Goal: Information Seeking & Learning: Find contact information

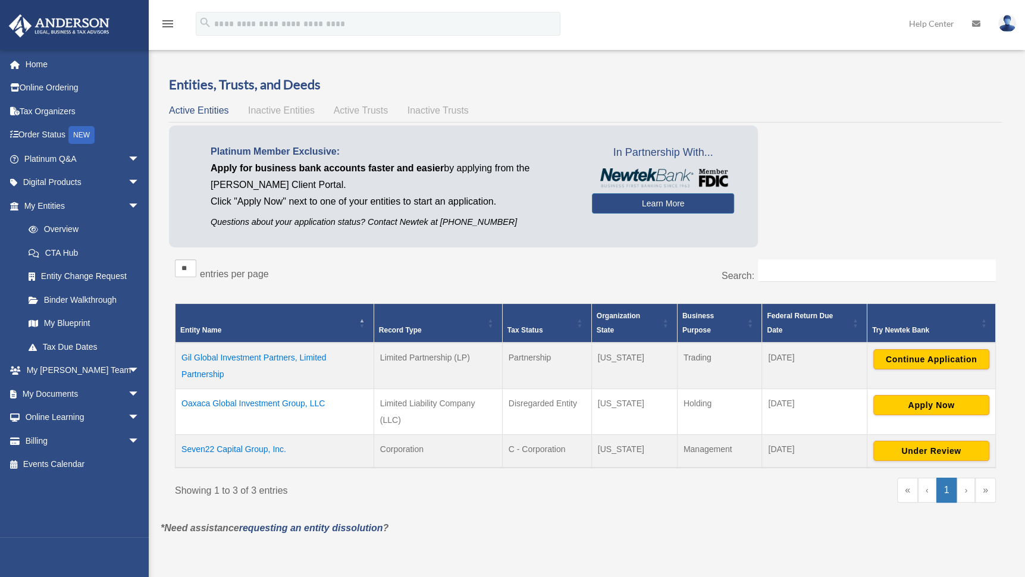
click at [542, 554] on div "Overview date_range Published on Last updated [DATE] [DATE] by [PERSON_NAME] Ad…" at bounding box center [586, 314] width 868 height 506
drag, startPoint x: 462, startPoint y: 403, endPoint x: 503, endPoint y: 404, distance: 41.7
click at [462, 404] on td "Limited Liability Company (LLC)" at bounding box center [438, 412] width 129 height 46
click at [237, 401] on td "Oaxaca Global Investment Group, LLC" at bounding box center [275, 412] width 199 height 46
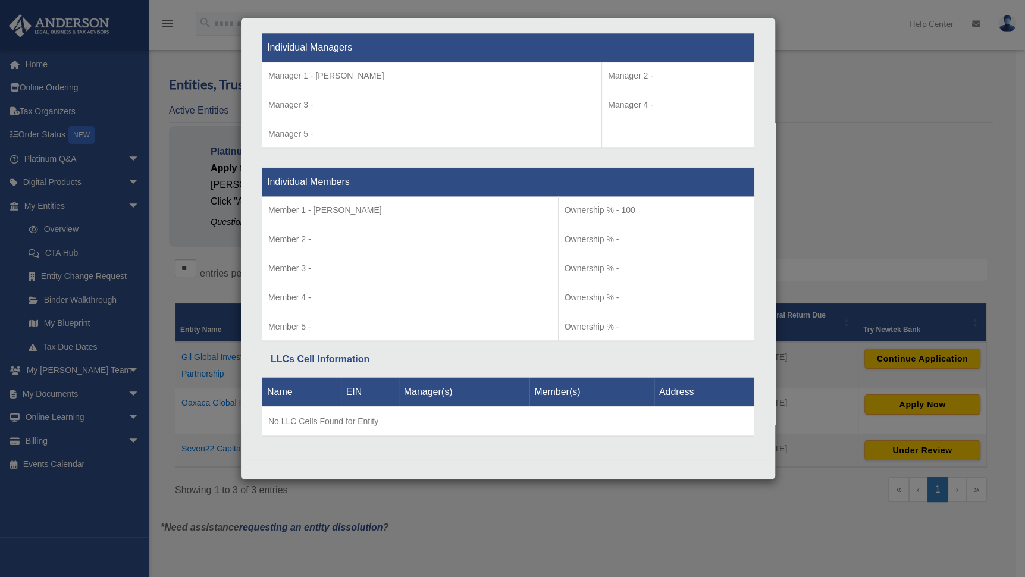
scroll to position [253, 0]
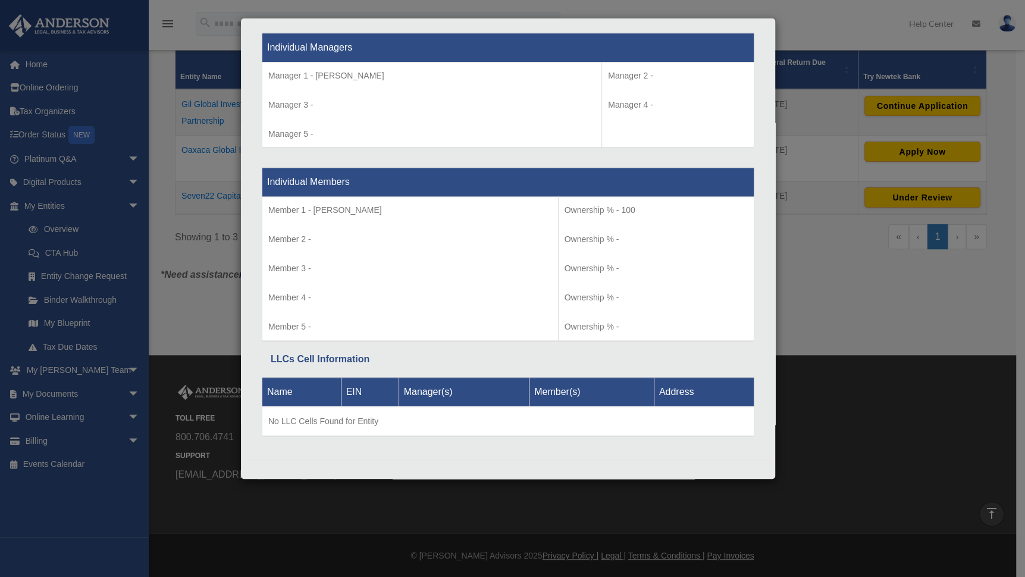
click at [608, 101] on p "Manager 4 -" at bounding box center [678, 105] width 140 height 15
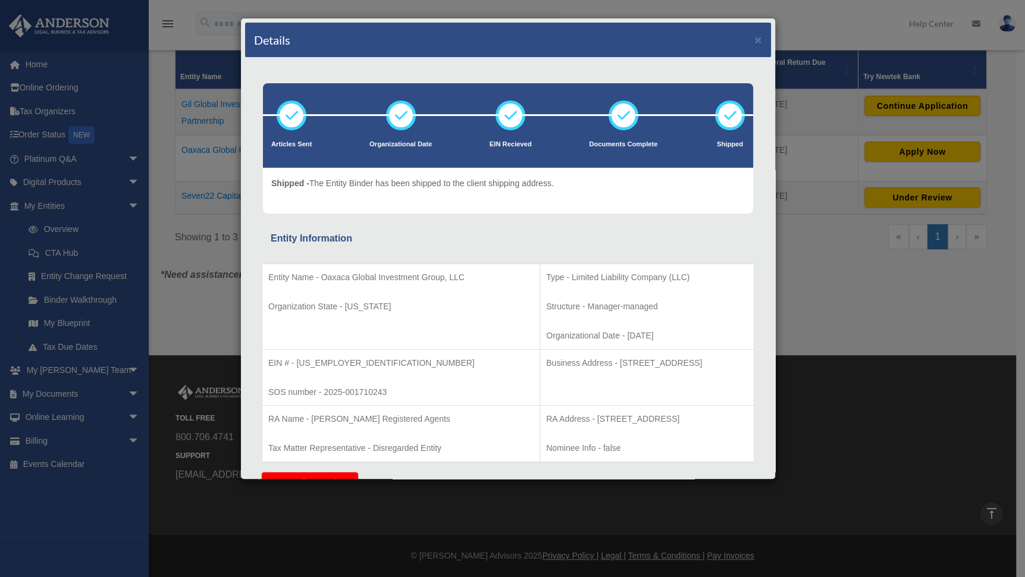
scroll to position [0, 0]
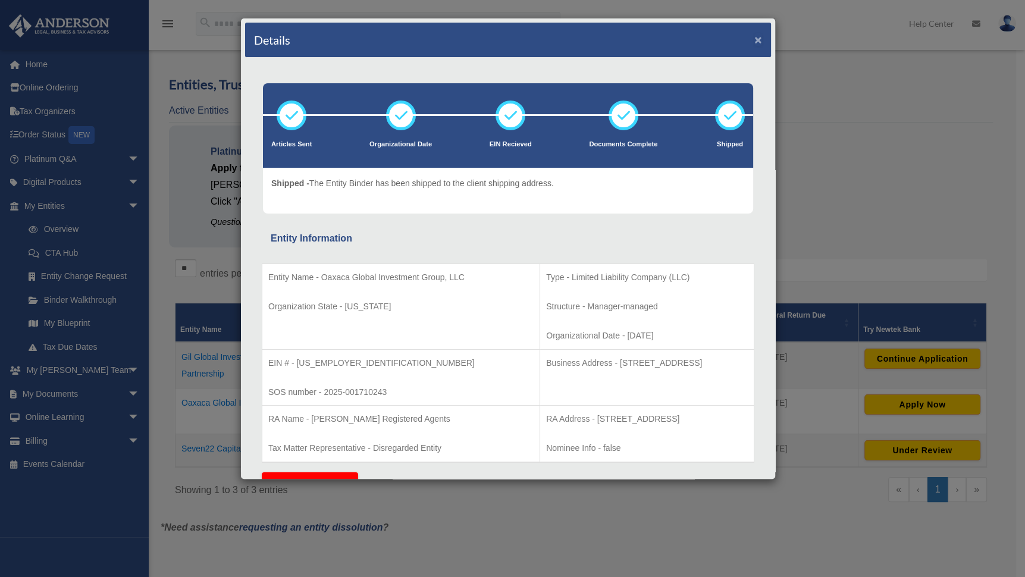
click at [755, 39] on button "×" at bounding box center [759, 39] width 8 height 12
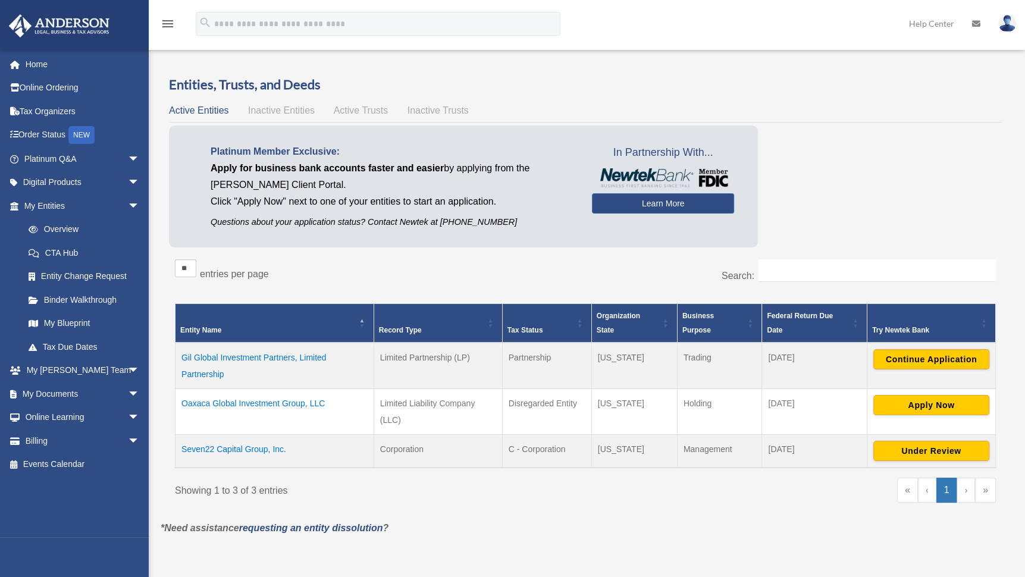
click at [269, 355] on td "Gil Global Investment Partners, Limited Partnership" at bounding box center [275, 366] width 199 height 46
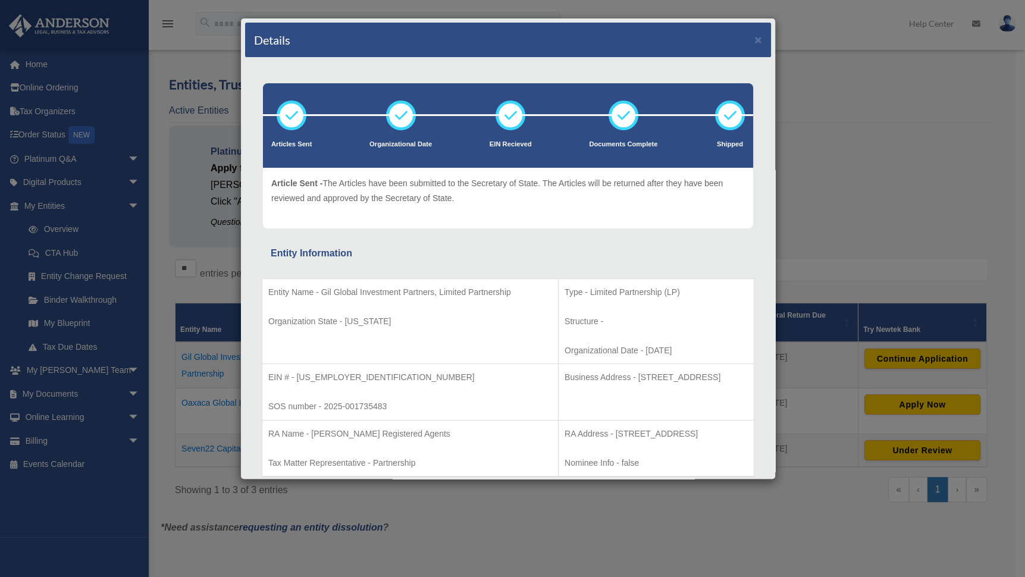
click at [193, 164] on div "Details × Articles Sent Organizational Date" at bounding box center [512, 288] width 1025 height 577
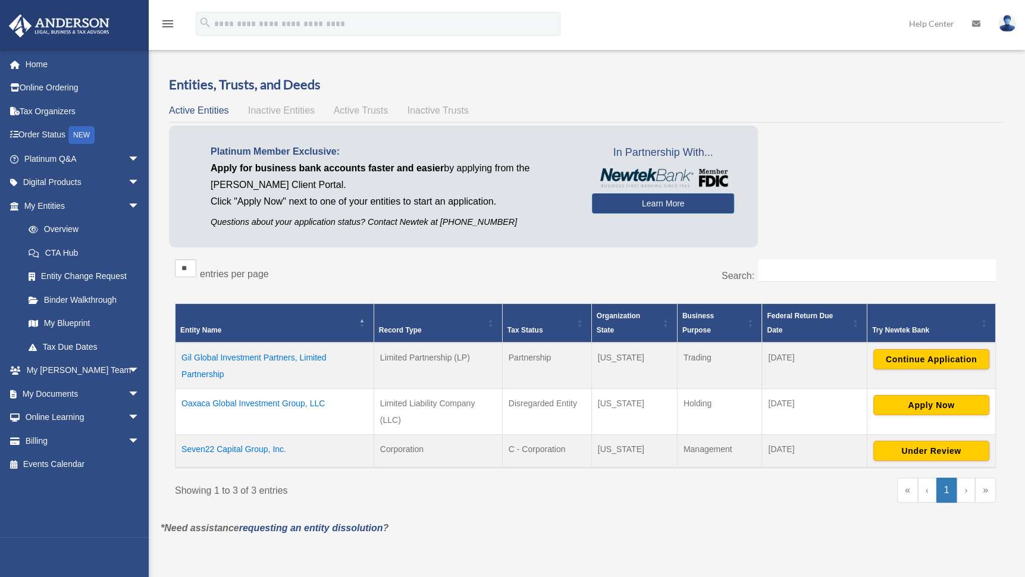
click at [276, 354] on td "Gil Global Investment Partners, Limited Partnership" at bounding box center [275, 366] width 199 height 46
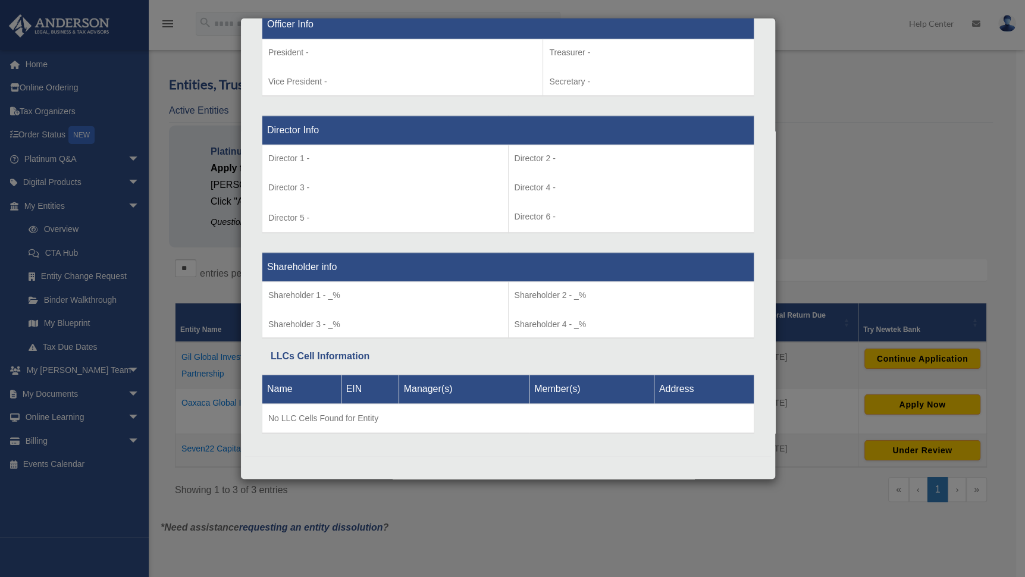
scroll to position [253, 0]
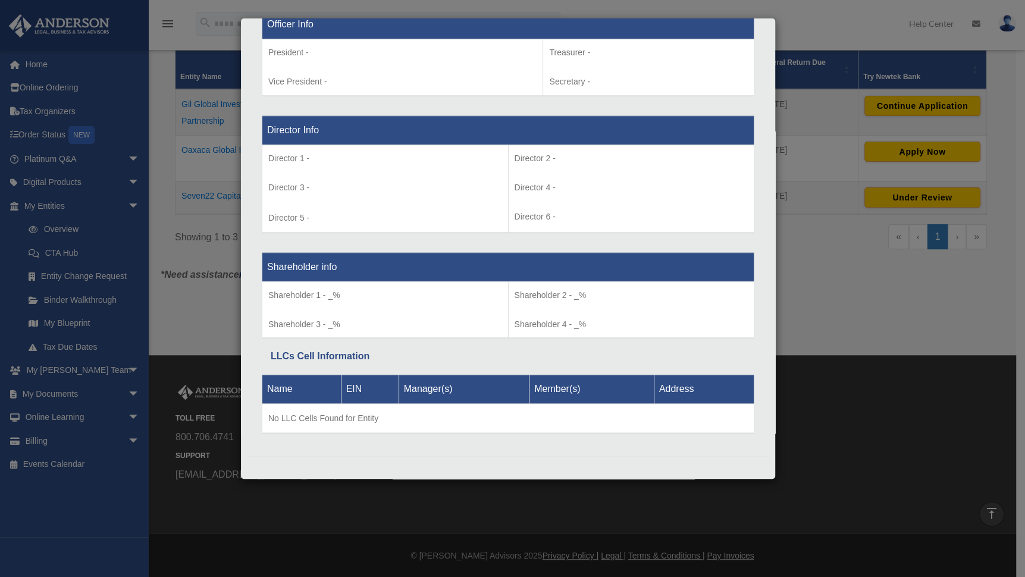
click at [629, 185] on p "Director 4 -" at bounding box center [632, 187] width 234 height 15
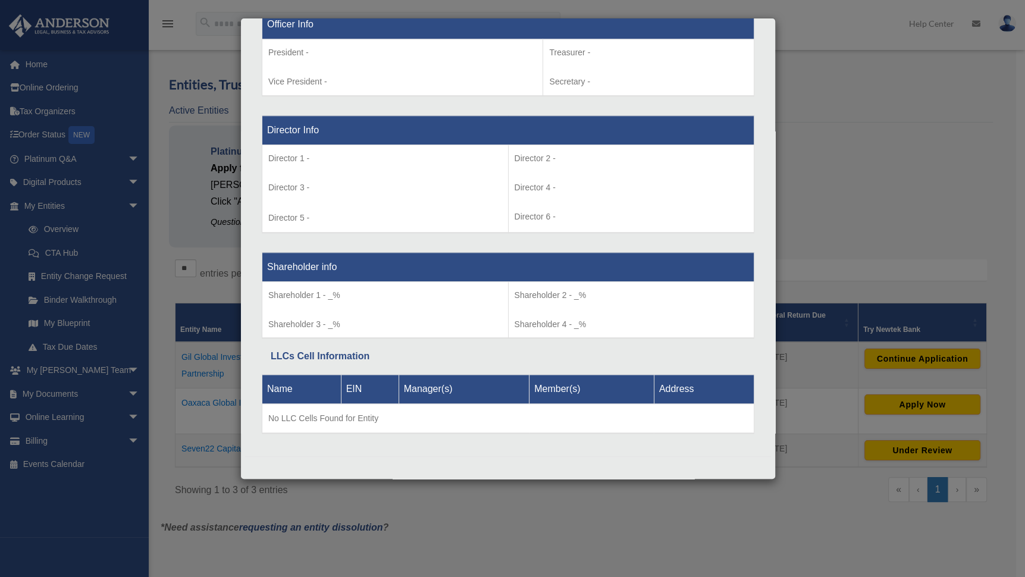
scroll to position [0, 0]
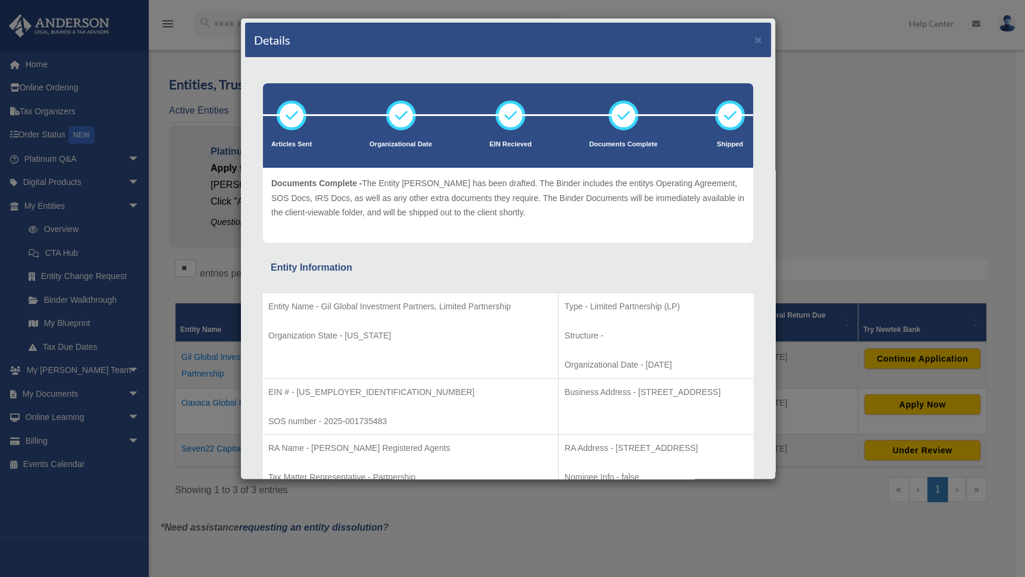
click at [745, 37] on div "Details ×" at bounding box center [508, 40] width 526 height 35
click at [754, 40] on div "Details ×" at bounding box center [508, 40] width 526 height 35
click at [753, 40] on div "Details ×" at bounding box center [508, 40] width 526 height 35
click at [755, 38] on button "×" at bounding box center [759, 39] width 8 height 12
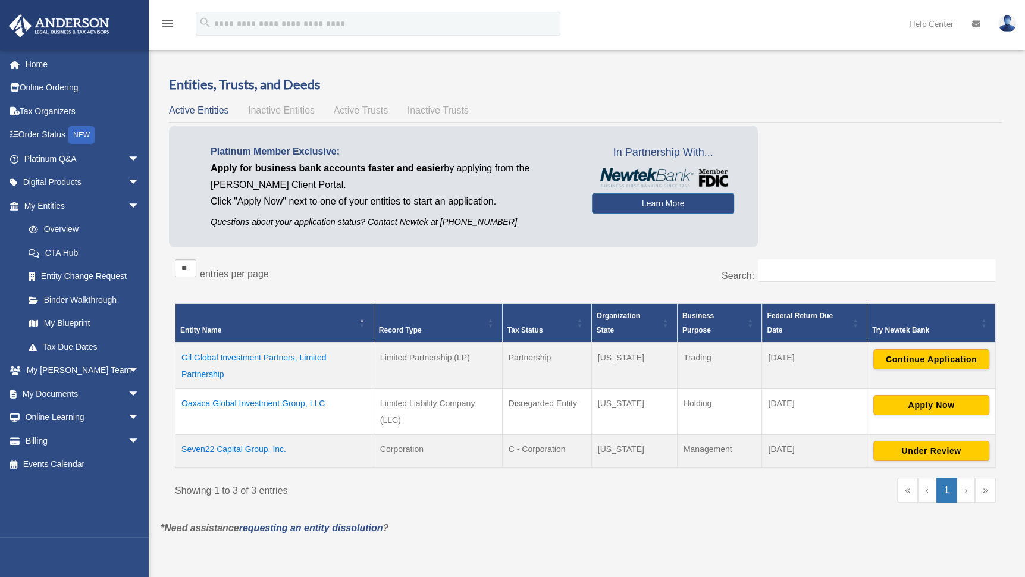
scroll to position [254, 0]
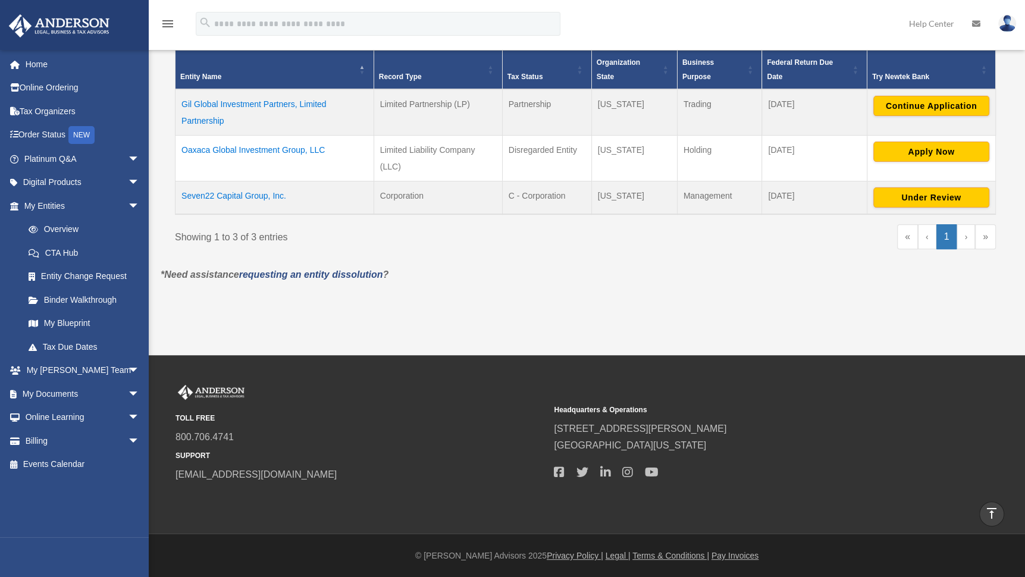
click at [284, 107] on td "Gil Global Investment Partners, Limited Partnership" at bounding box center [275, 112] width 199 height 46
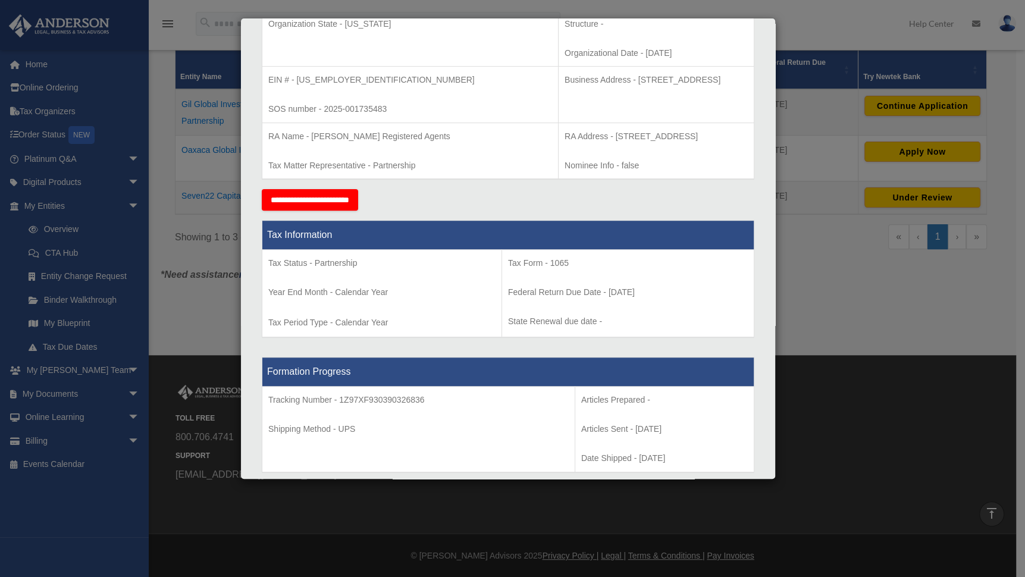
scroll to position [792, 0]
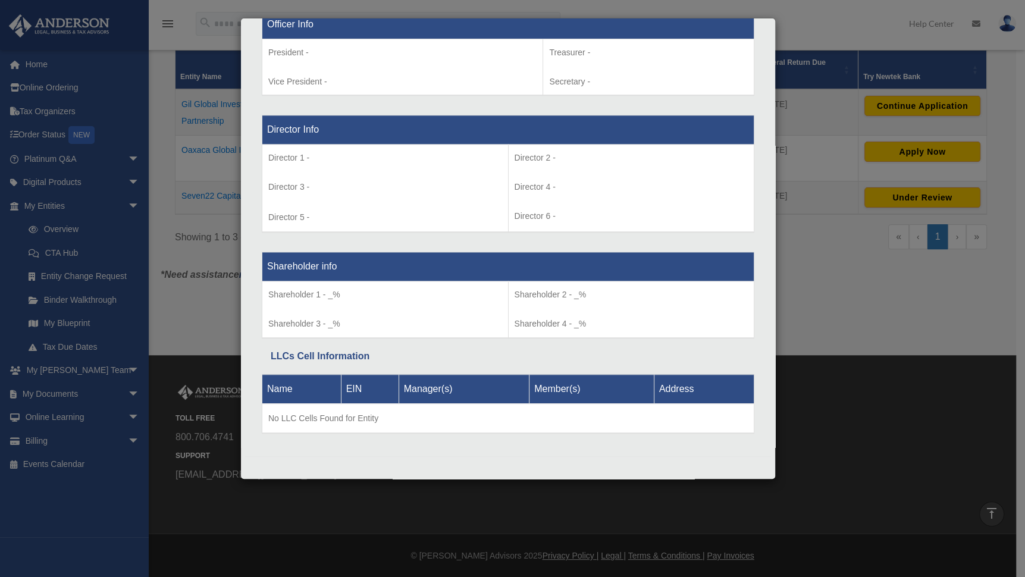
click at [806, 318] on div "Details × Articles Sent Organizational Date" at bounding box center [512, 288] width 1025 height 577
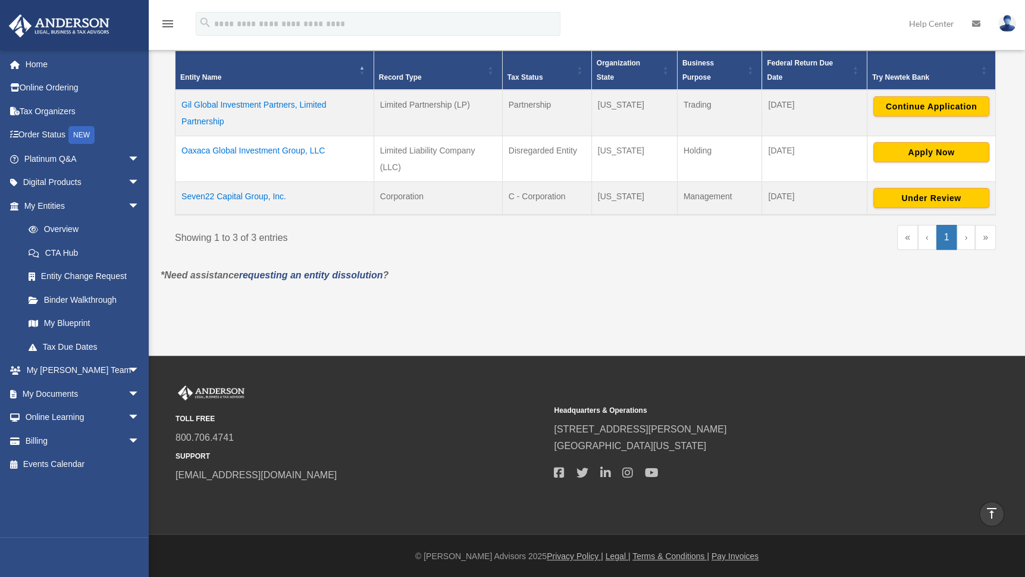
click at [533, 286] on div "Do you really want to log out? Yes No Entities, Trusts, and Deeds Active Entiti…" at bounding box center [586, 62] width 868 height 478
click at [1012, 20] on img at bounding box center [1008, 23] width 18 height 17
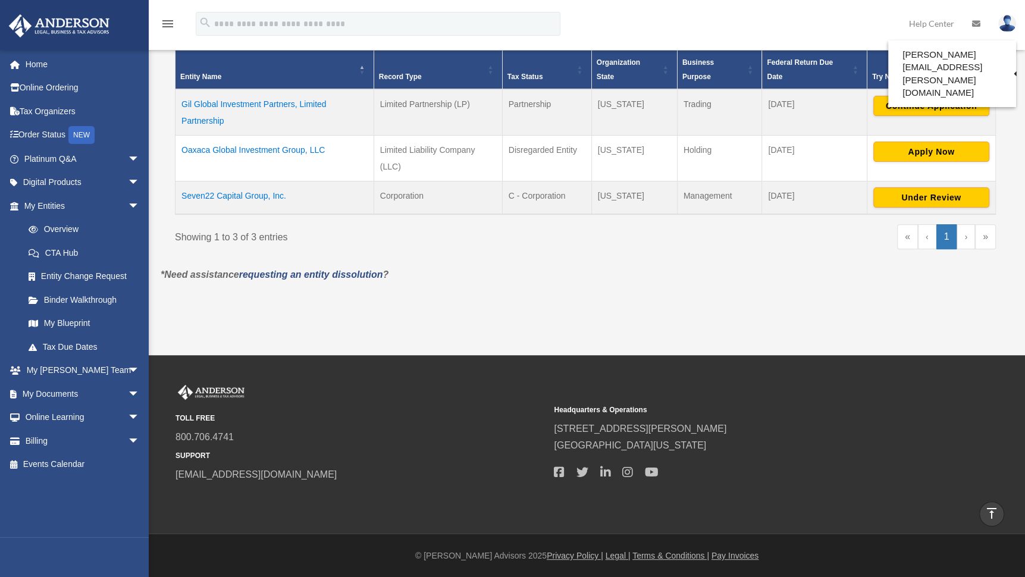
click at [922, 24] on link "Help Center" at bounding box center [931, 23] width 63 height 47
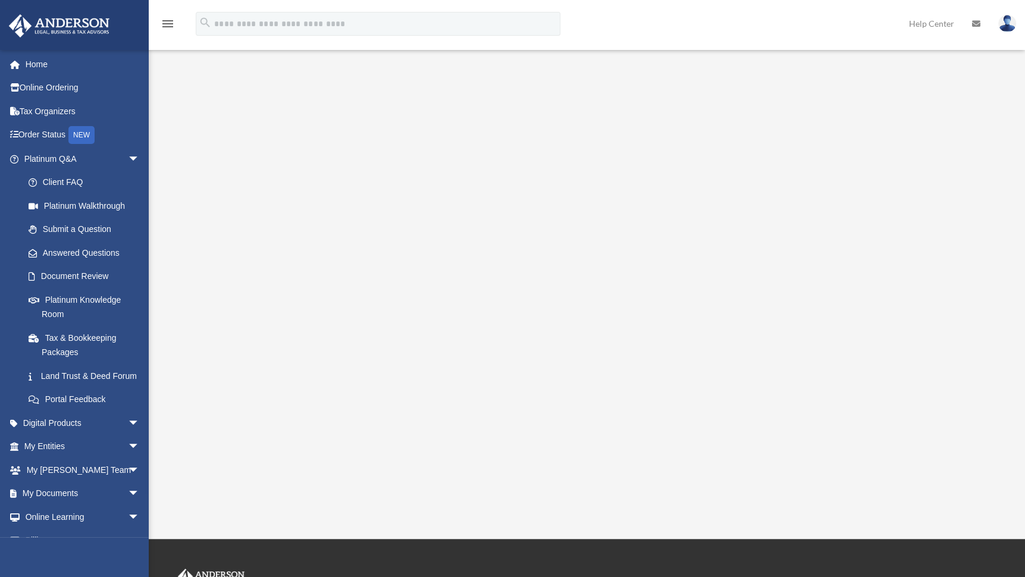
scroll to position [184, 0]
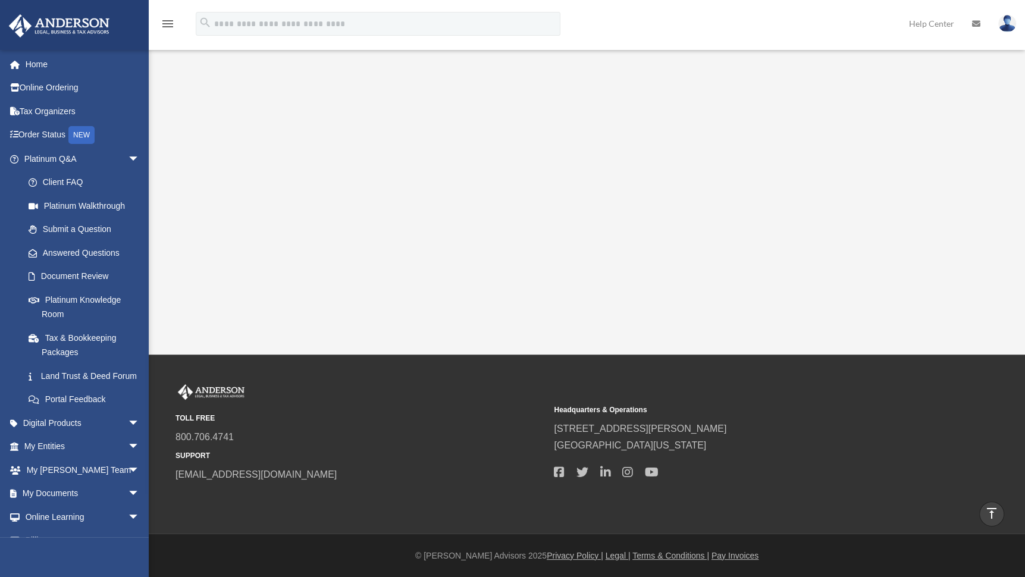
click at [882, 446] on span "[GEOGRAPHIC_DATA][US_STATE]" at bounding box center [739, 445] width 370 height 17
click at [456, 450] on small "SUPPORT" at bounding box center [361, 456] width 370 height 12
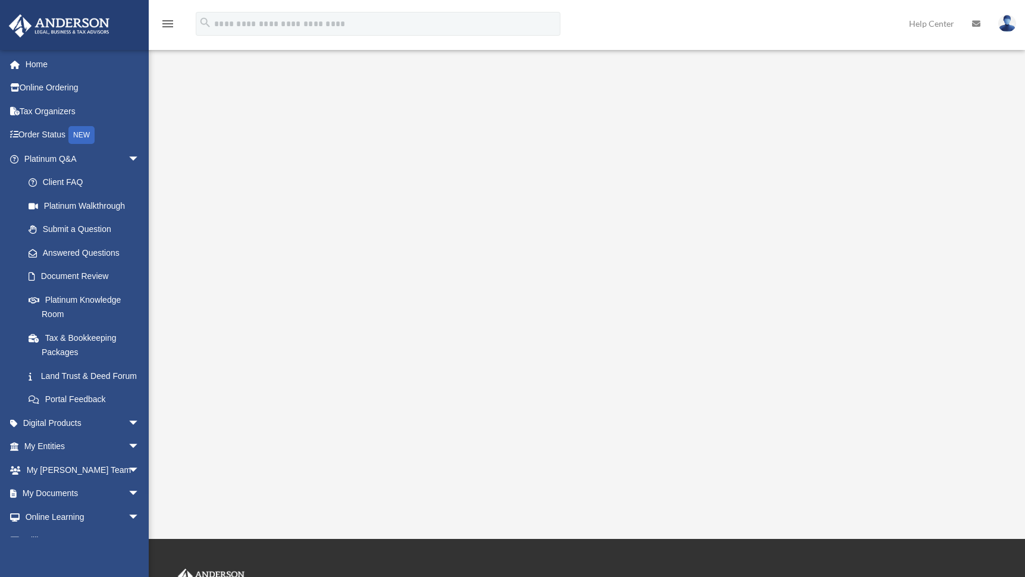
scroll to position [184, 0]
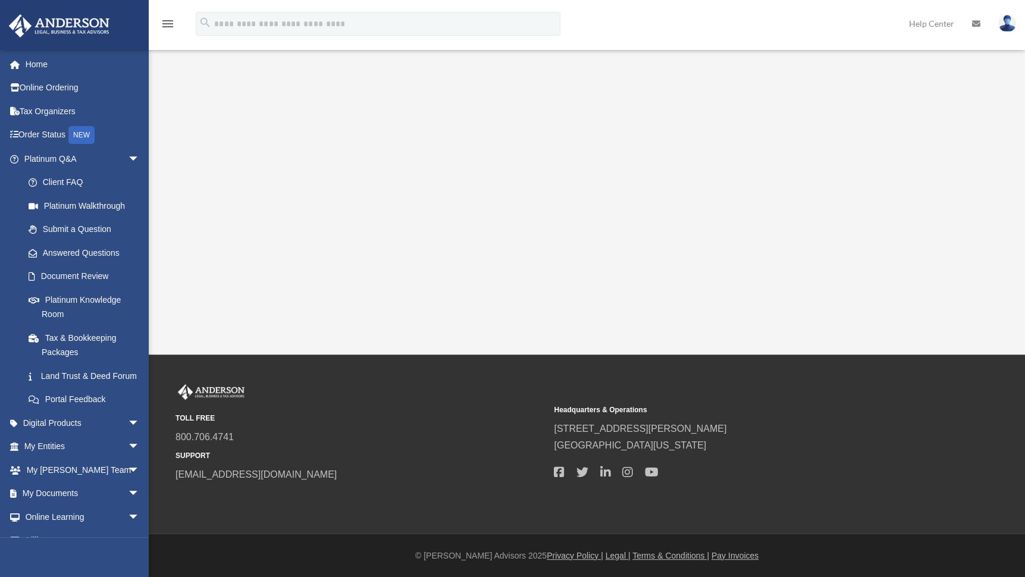
click at [924, 383] on div "TOLL FREE 800.706.4741 SUPPORT [EMAIL_ADDRESS][DOMAIN_NAME] Headquarters & Oper…" at bounding box center [512, 444] width 1025 height 179
